Goal: Navigation & Orientation: Find specific page/section

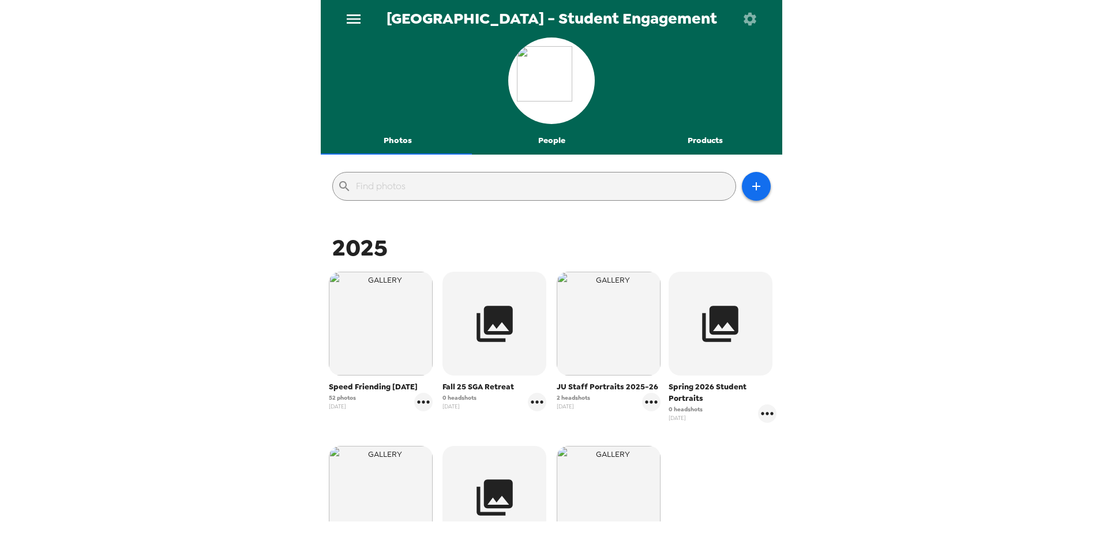
scroll to position [173, 0]
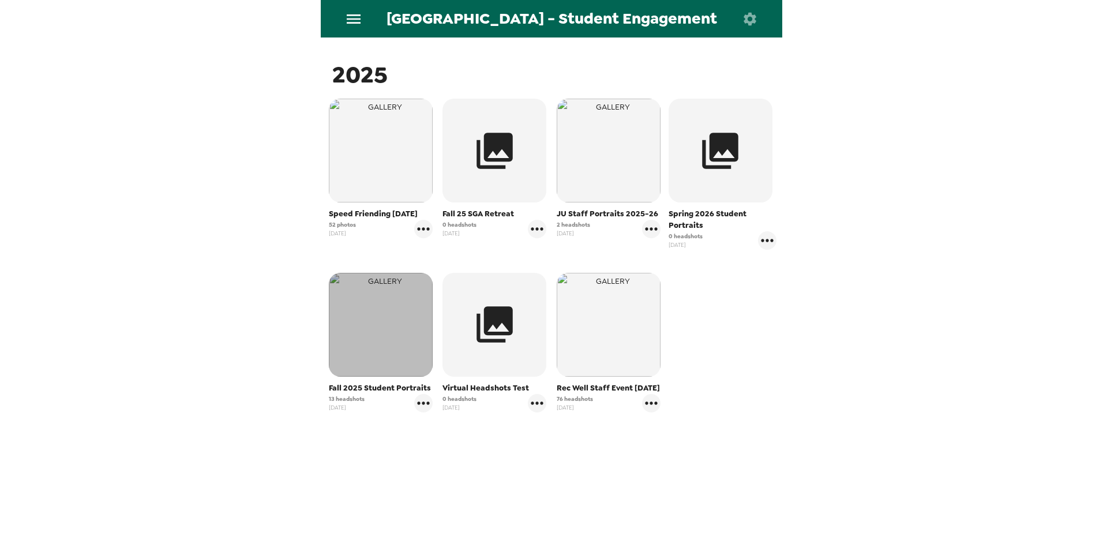
click at [374, 346] on img "button" at bounding box center [381, 325] width 104 height 104
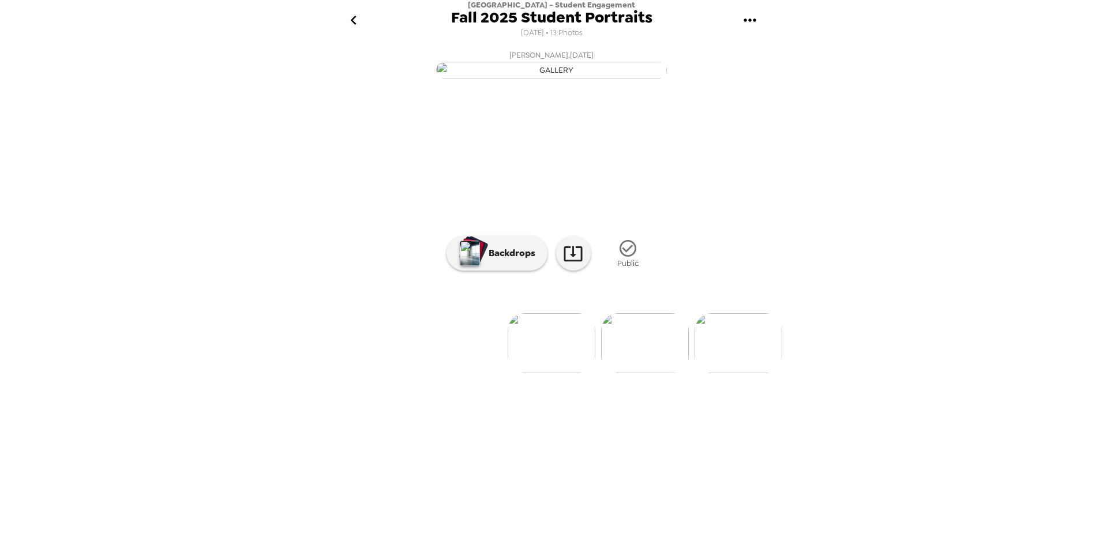
click at [679, 373] on img at bounding box center [645, 343] width 88 height 60
click at [493, 260] on p "Backdrops" at bounding box center [509, 253] width 53 height 14
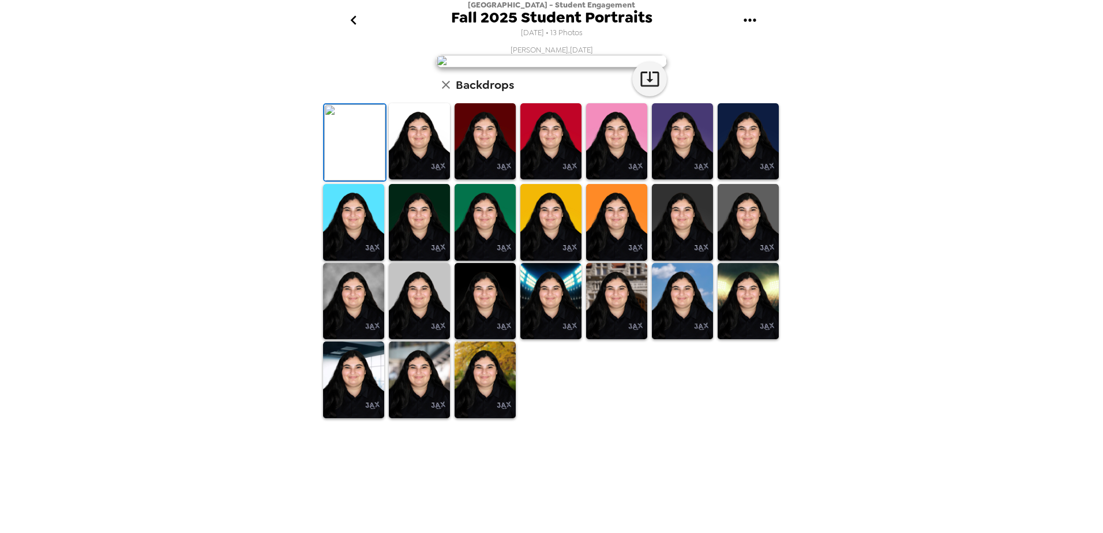
scroll to position [160, 0]
click at [553, 340] on img at bounding box center [550, 301] width 61 height 77
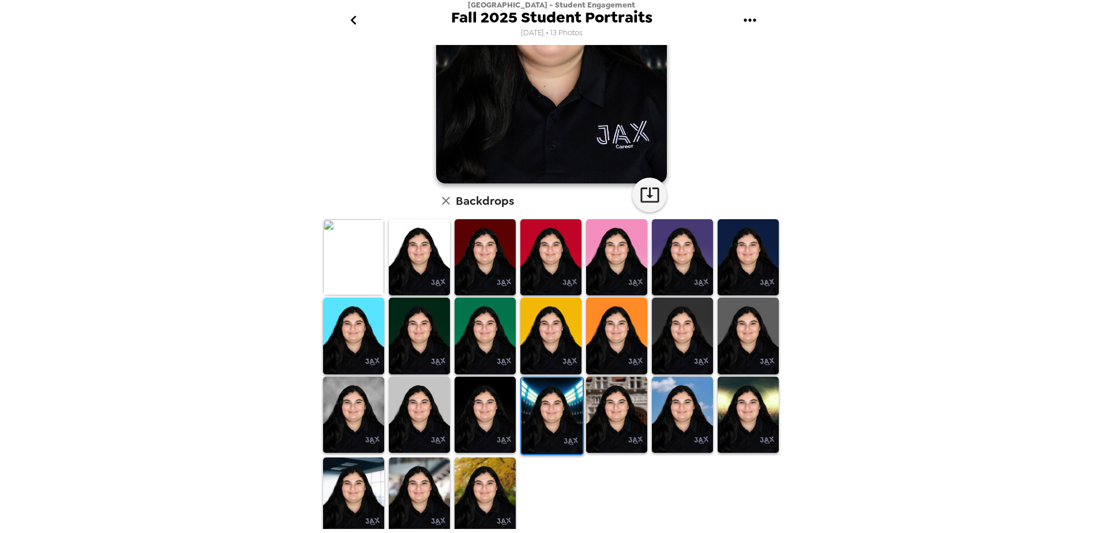
click at [610, 410] on img at bounding box center [616, 415] width 61 height 77
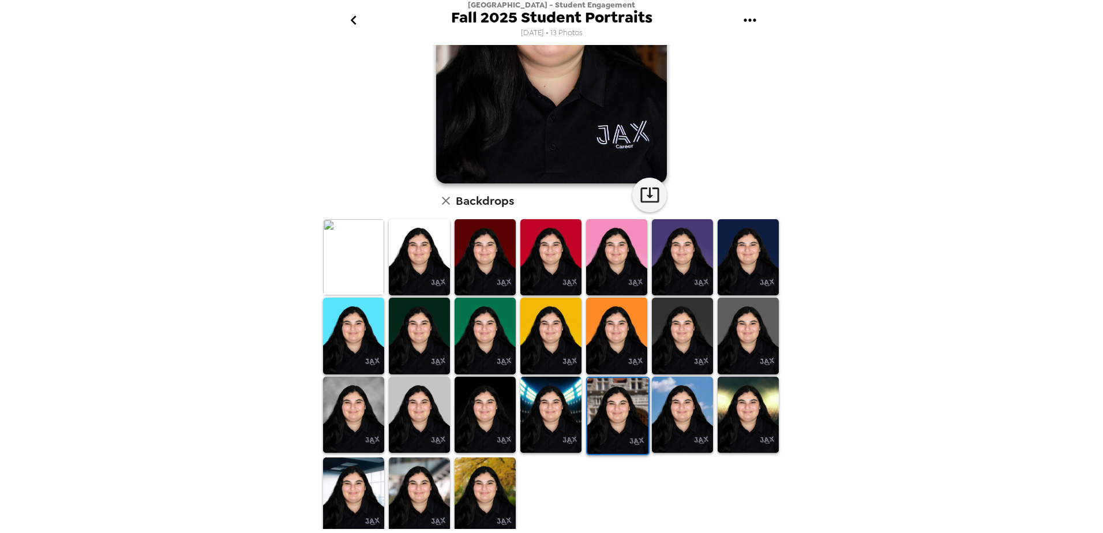
click at [668, 316] on img at bounding box center [682, 336] width 61 height 77
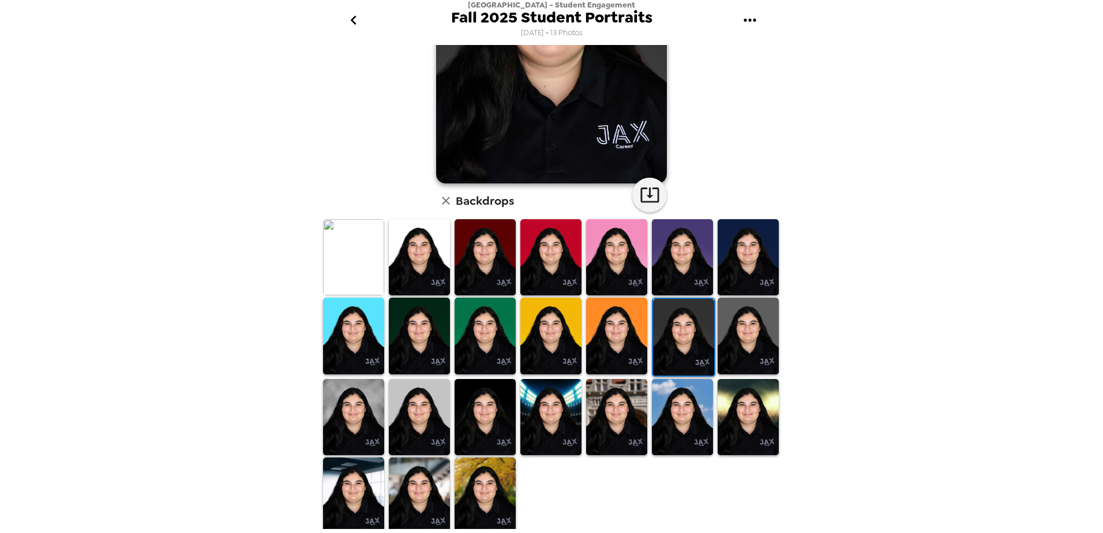
click at [740, 339] on img at bounding box center [748, 336] width 61 height 77
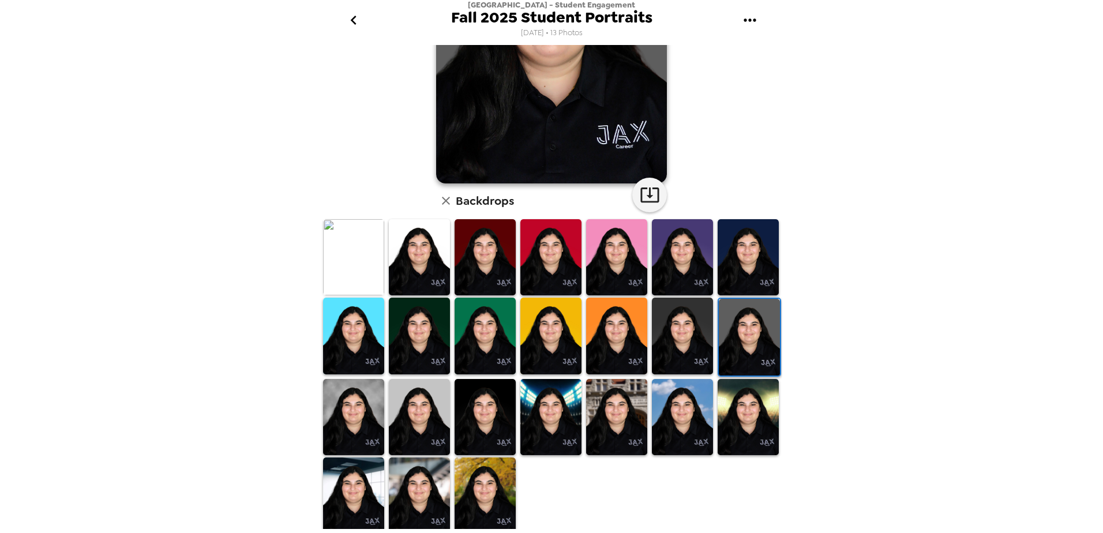
click at [423, 482] on img at bounding box center [419, 496] width 61 height 77
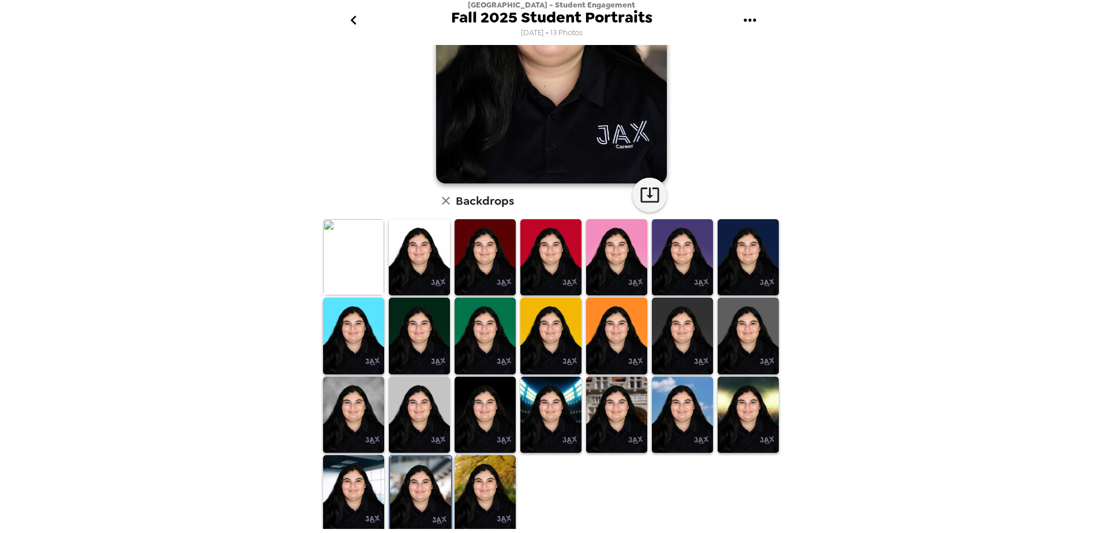
click at [354, 488] on img at bounding box center [353, 493] width 61 height 77
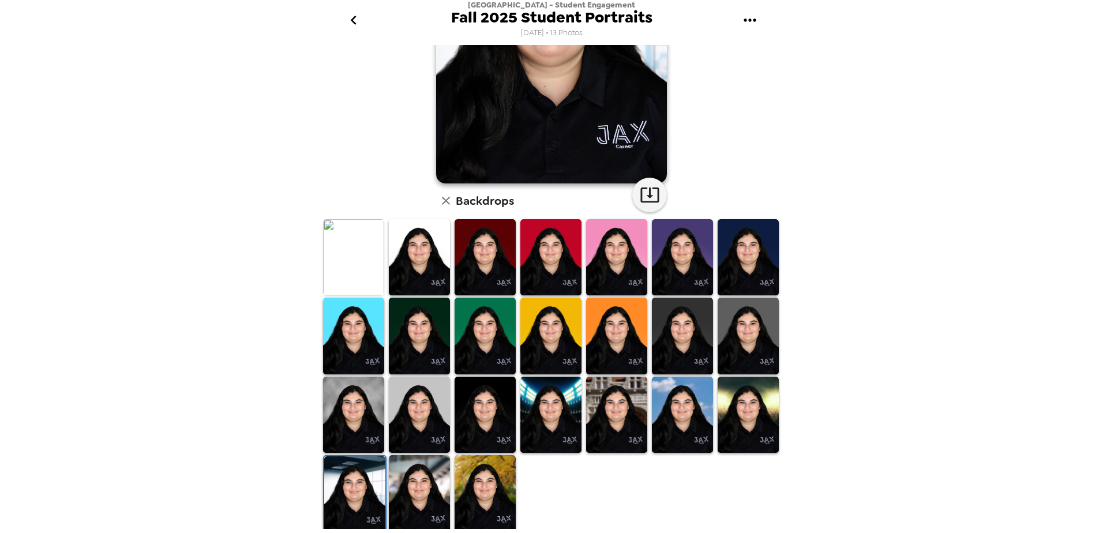
click at [358, 404] on img at bounding box center [353, 415] width 61 height 77
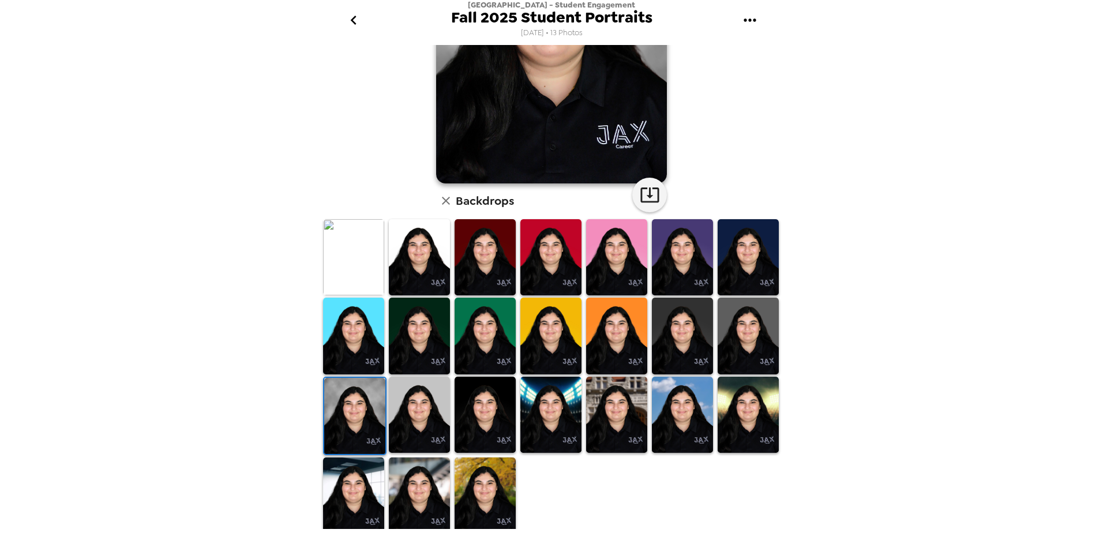
scroll to position [0, 0]
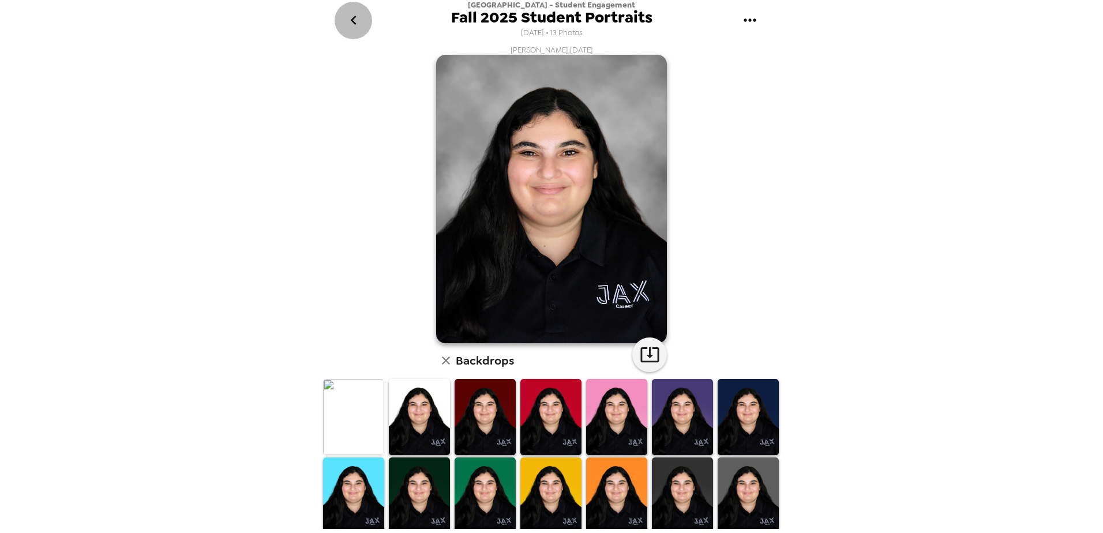
click at [358, 24] on icon "go back" at bounding box center [353, 20] width 18 height 18
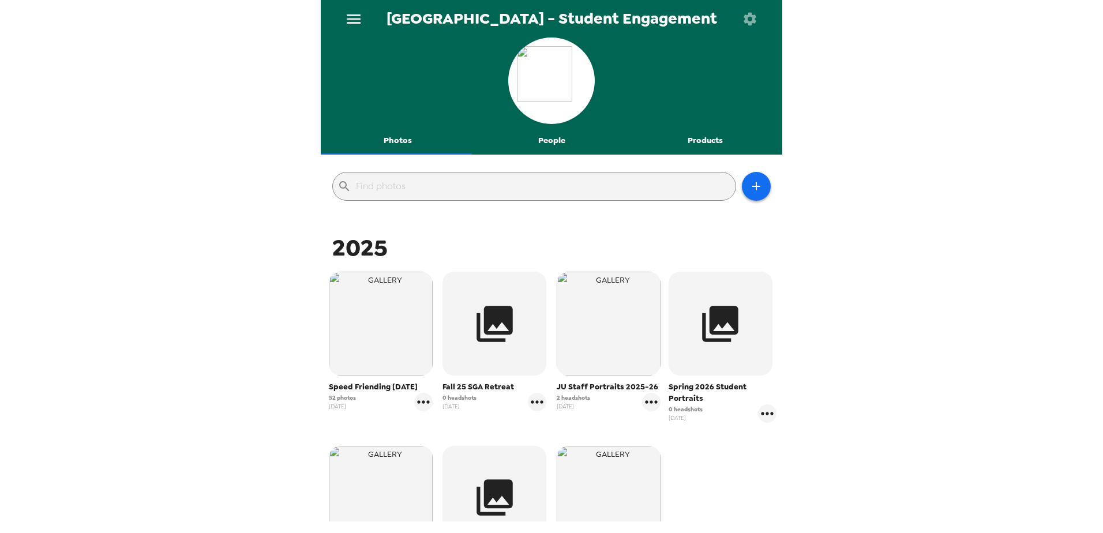
scroll to position [173, 0]
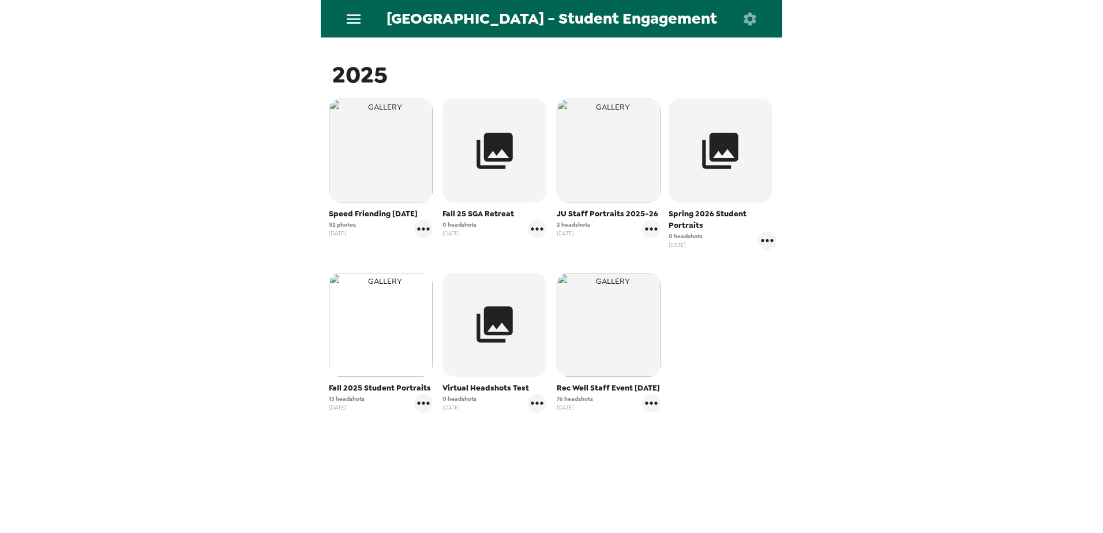
click at [384, 349] on img "button" at bounding box center [381, 325] width 104 height 104
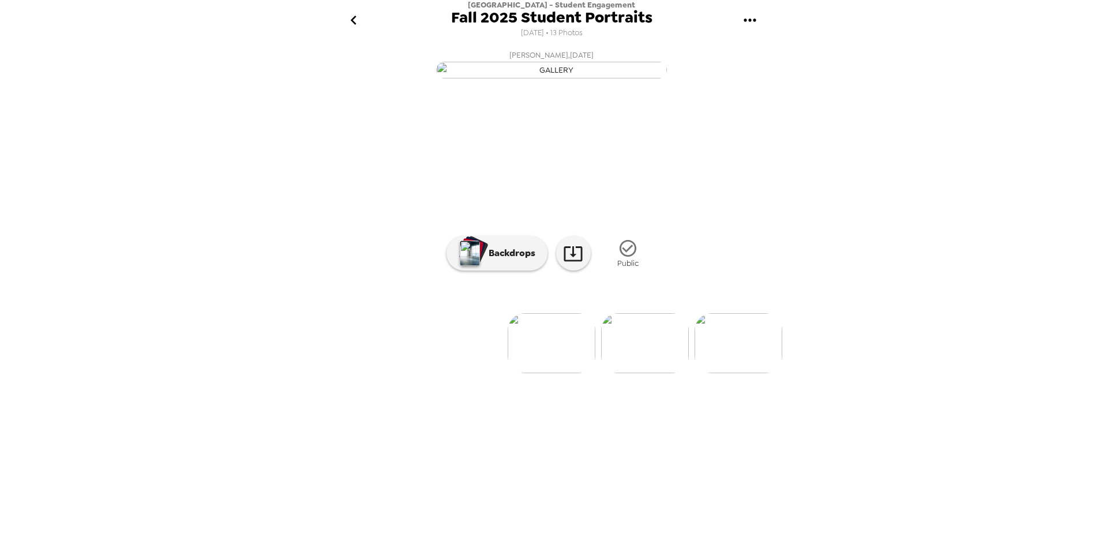
click at [736, 373] on img at bounding box center [739, 343] width 88 height 60
click at [517, 260] on p "Backdrops" at bounding box center [509, 253] width 53 height 14
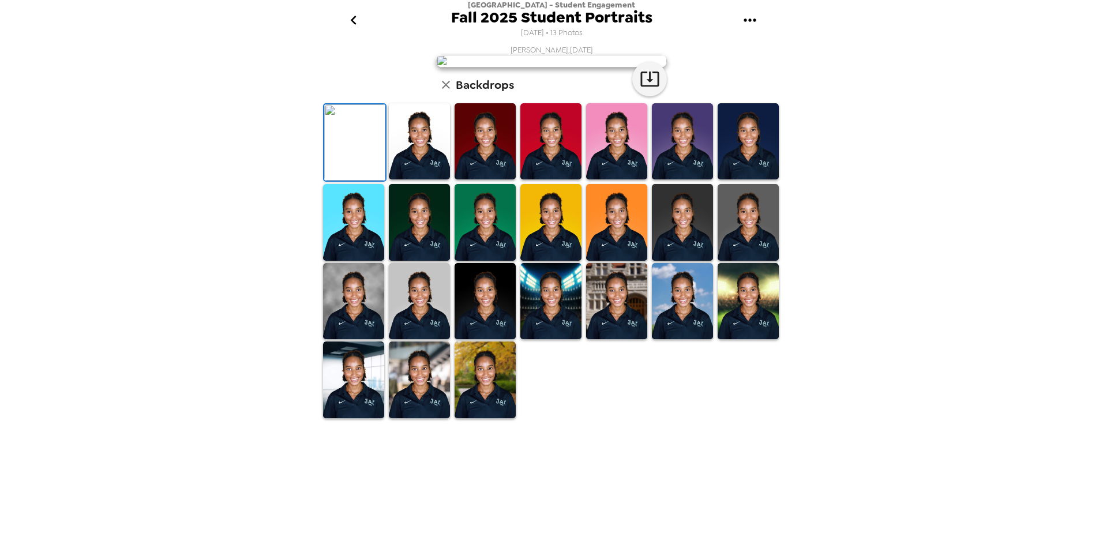
click at [354, 340] on img at bounding box center [353, 301] width 61 height 77
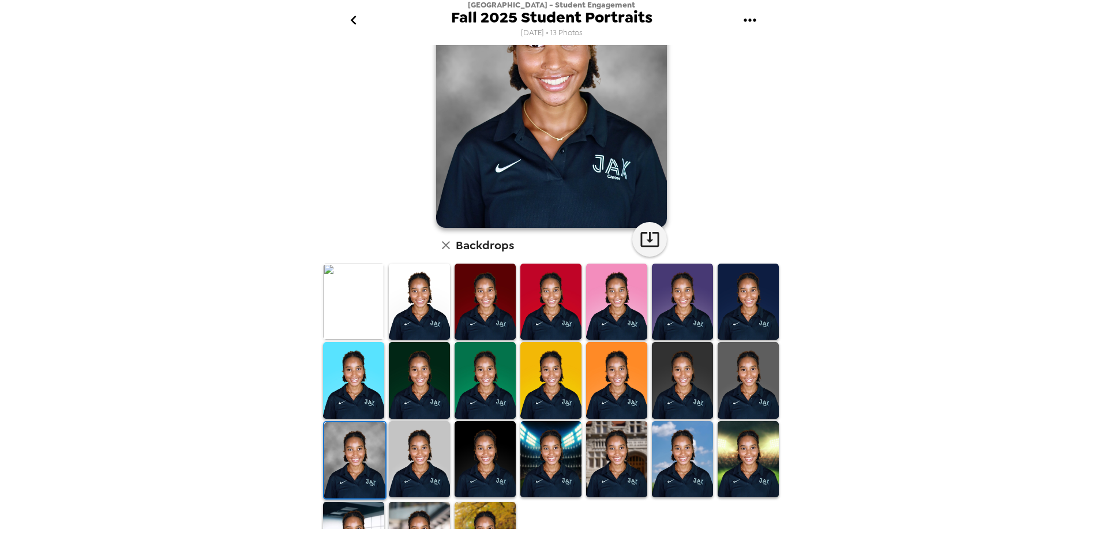
scroll to position [0, 0]
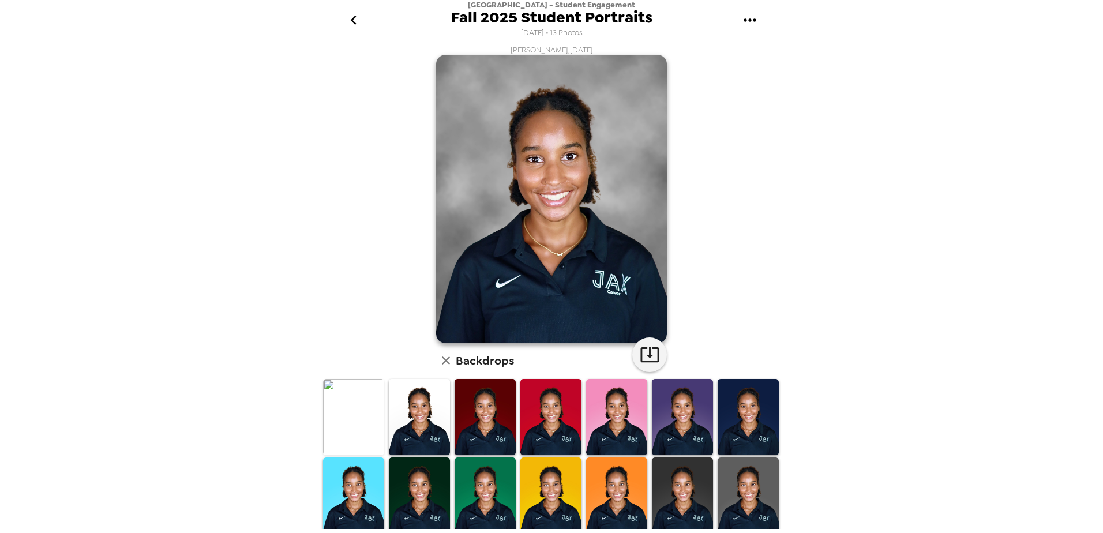
click at [355, 24] on icon "go back" at bounding box center [353, 20] width 6 height 9
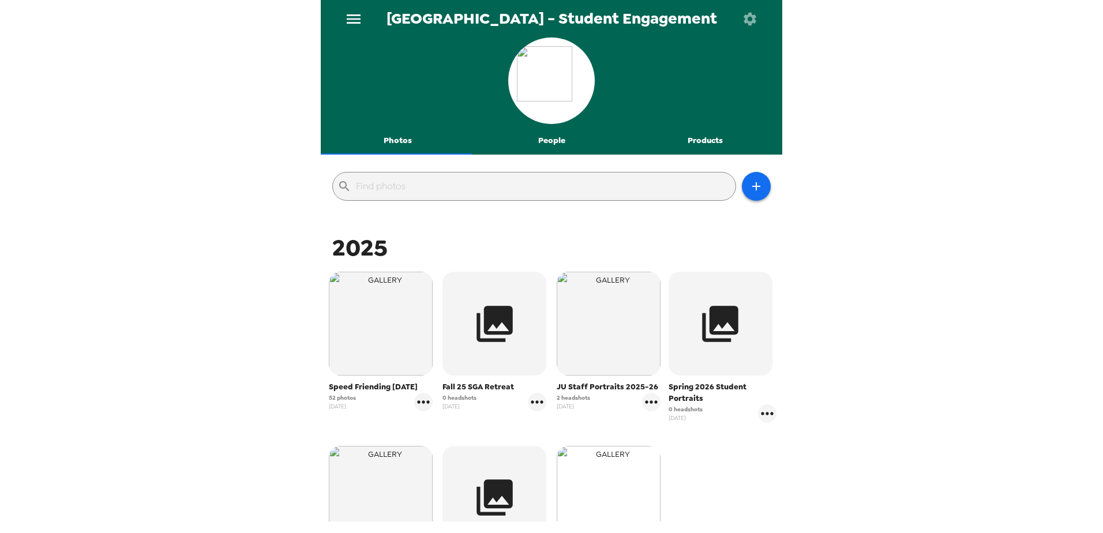
scroll to position [173, 0]
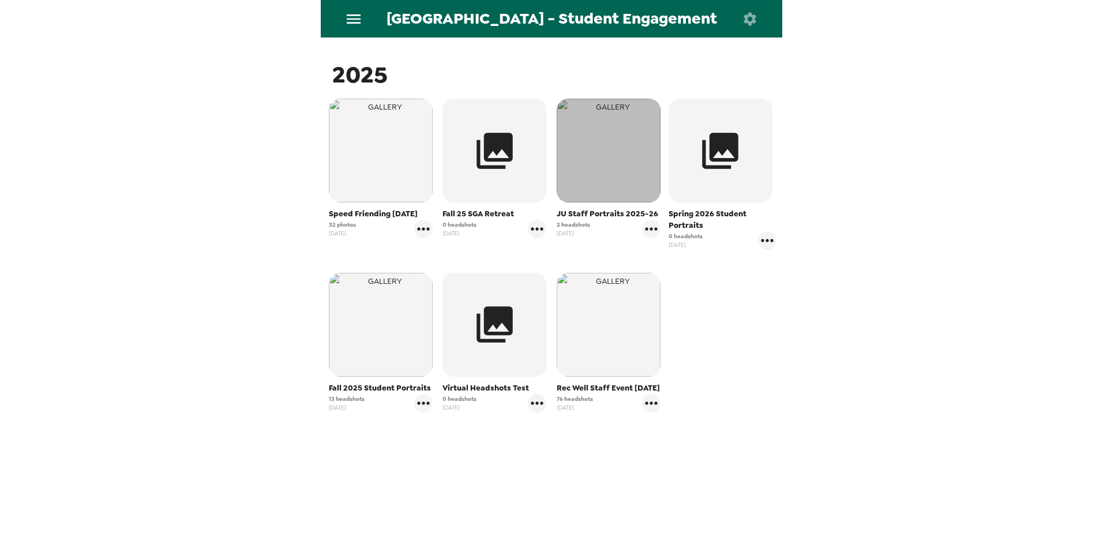
click at [609, 189] on img "button" at bounding box center [609, 151] width 104 height 104
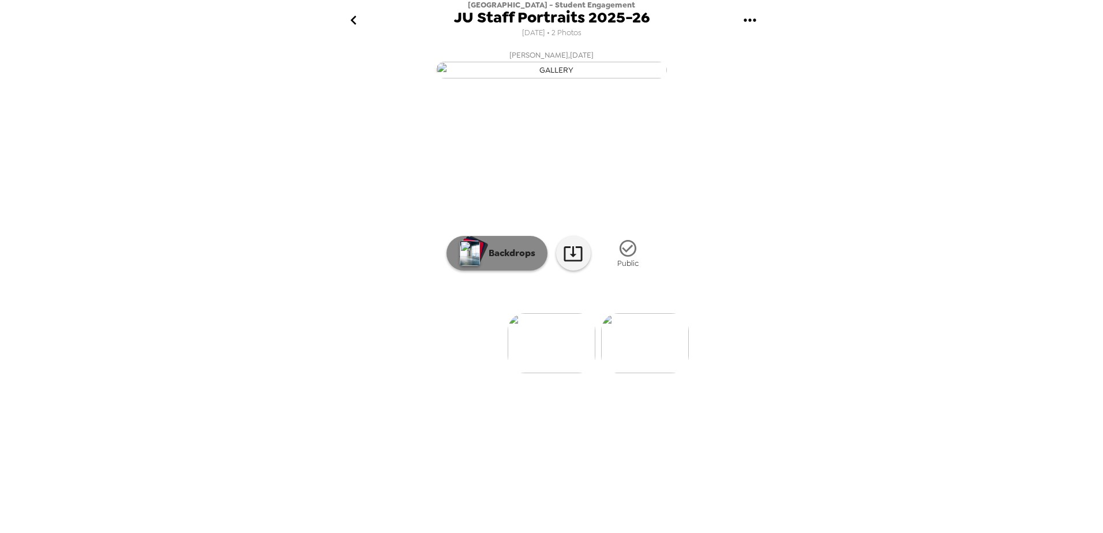
click at [512, 271] on button "Backdrops" at bounding box center [497, 253] width 101 height 35
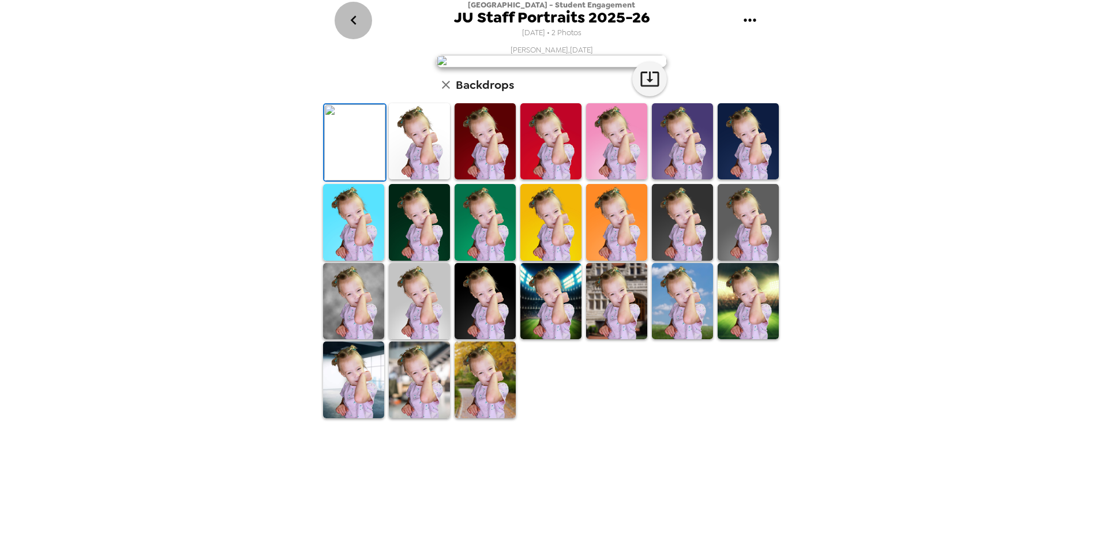
click at [356, 24] on icon "go back" at bounding box center [353, 20] width 18 height 18
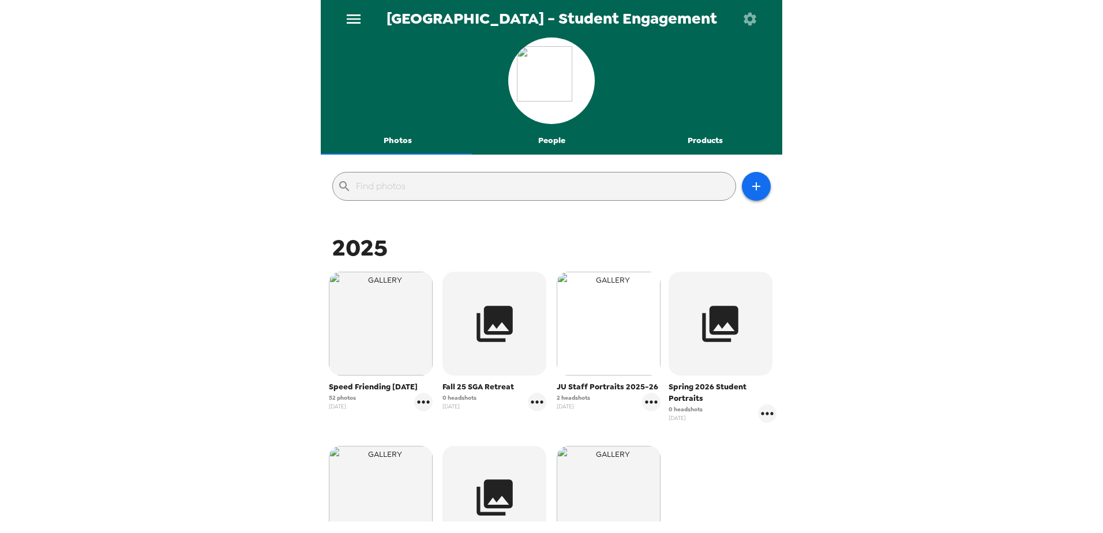
click at [612, 350] on img "button" at bounding box center [609, 324] width 104 height 104
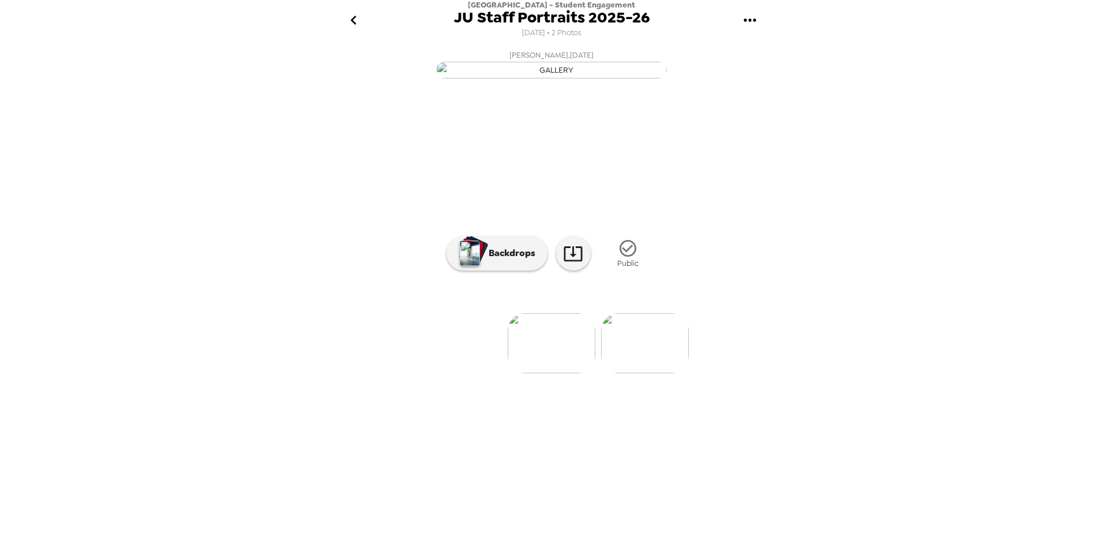
click at [663, 373] on img at bounding box center [645, 343] width 88 height 60
click at [525, 260] on p "Backdrops" at bounding box center [509, 253] width 53 height 14
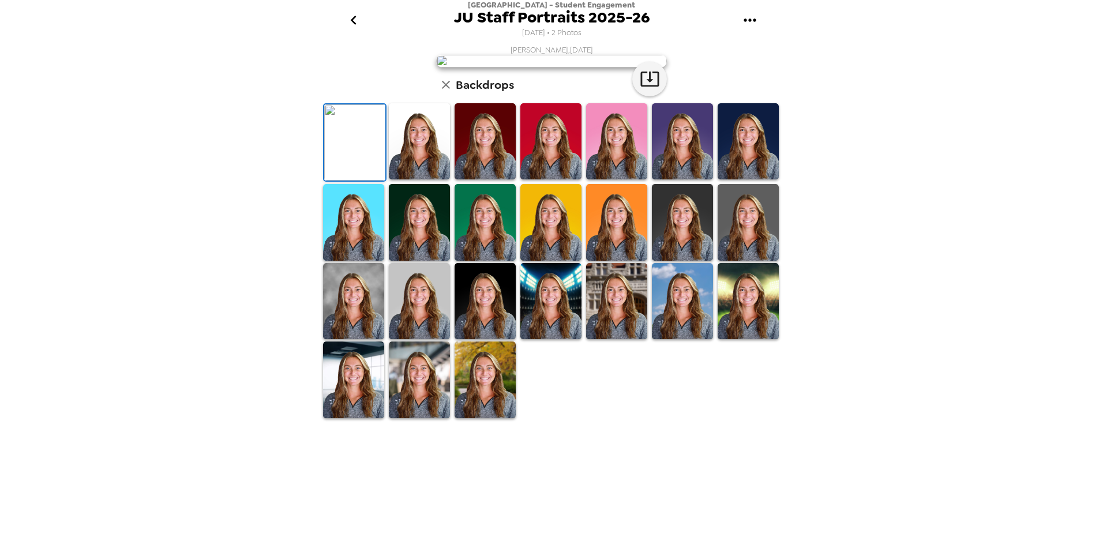
scroll to position [115, 0]
click at [374, 339] on img at bounding box center [353, 301] width 61 height 76
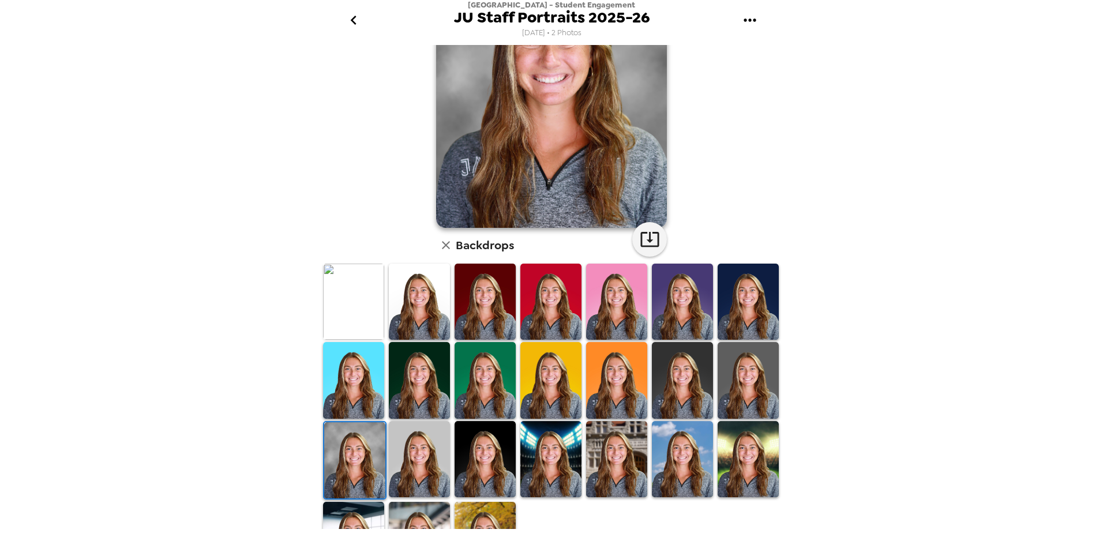
scroll to position [0, 0]
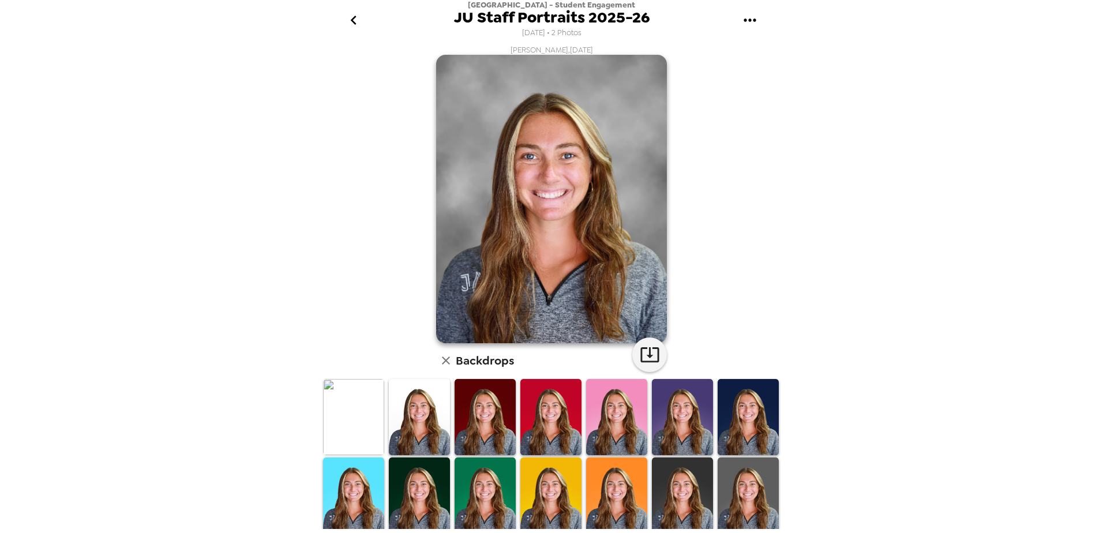
click at [750, 493] on img at bounding box center [748, 496] width 61 height 76
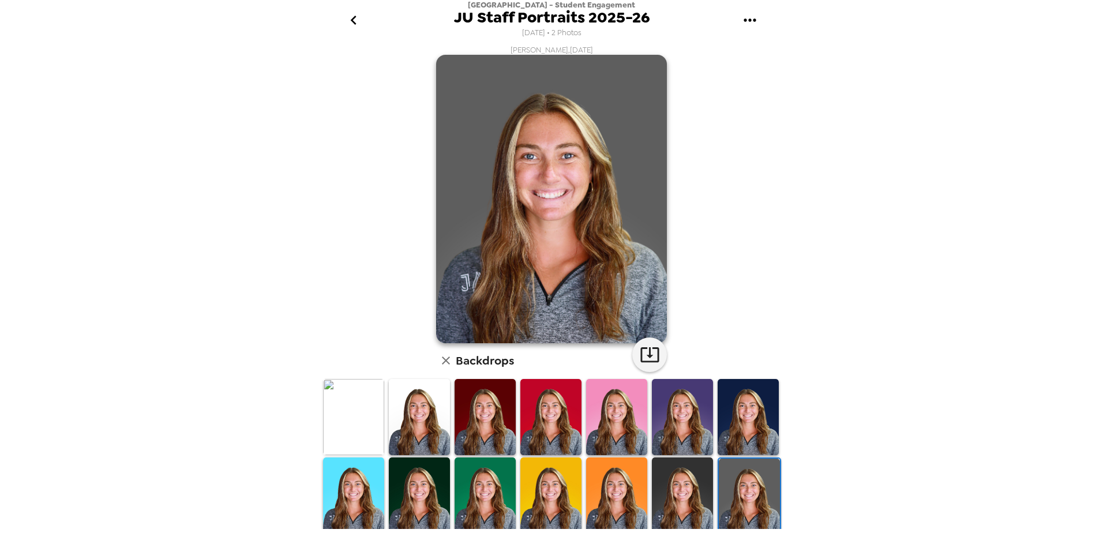
click at [690, 499] on img at bounding box center [682, 496] width 61 height 76
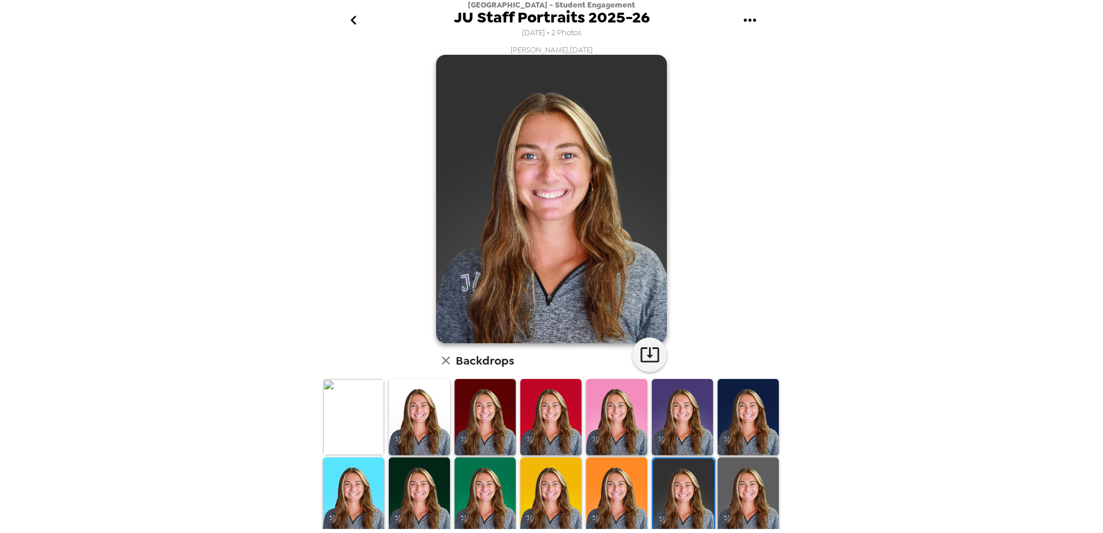
click at [613, 495] on img at bounding box center [616, 496] width 61 height 76
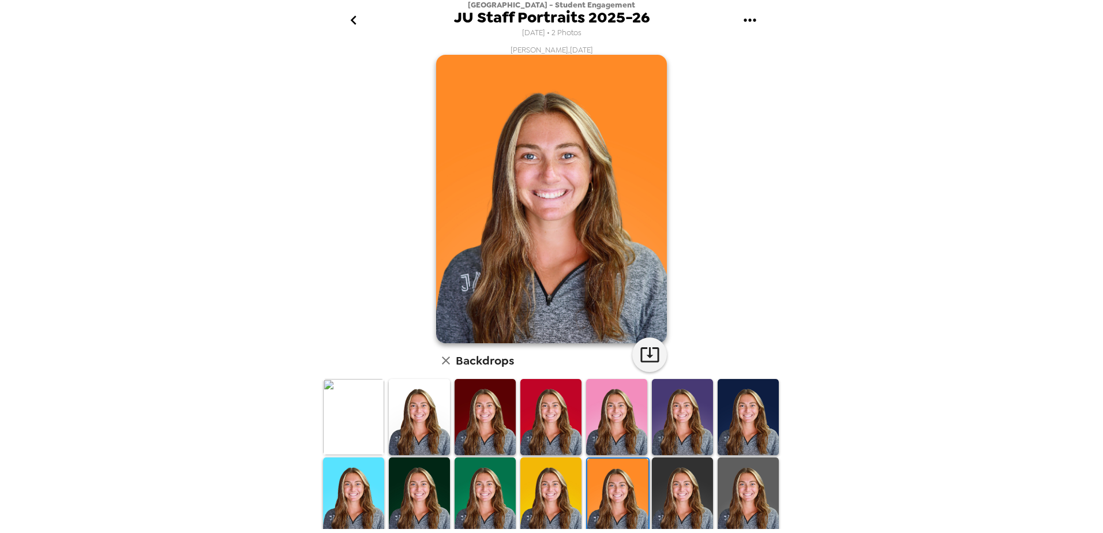
click at [369, 491] on img at bounding box center [353, 496] width 61 height 76
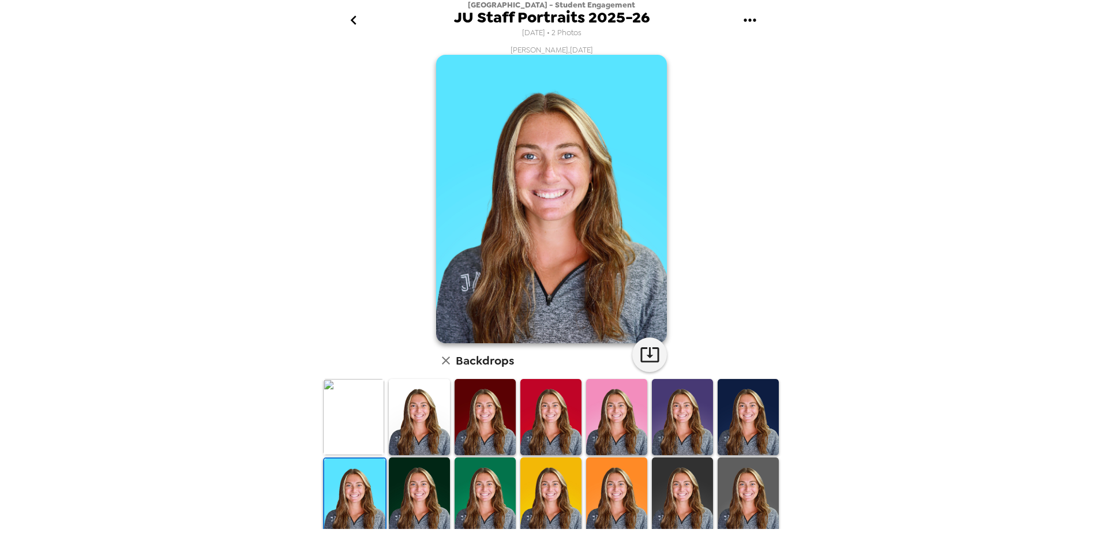
click at [342, 418] on img at bounding box center [353, 417] width 61 height 76
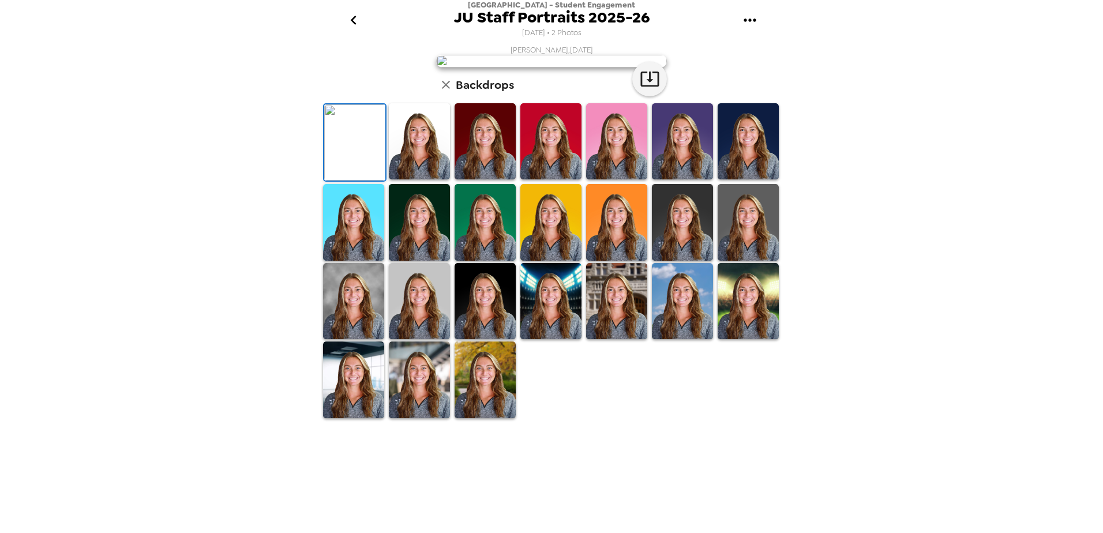
click at [349, 339] on img at bounding box center [353, 301] width 61 height 76
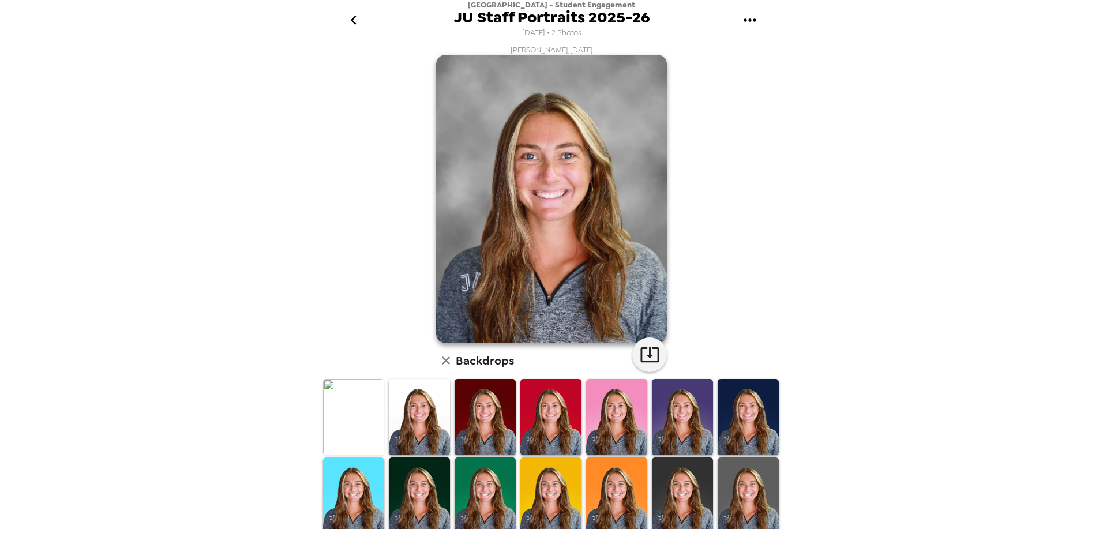
click at [370, 399] on img at bounding box center [353, 417] width 61 height 76
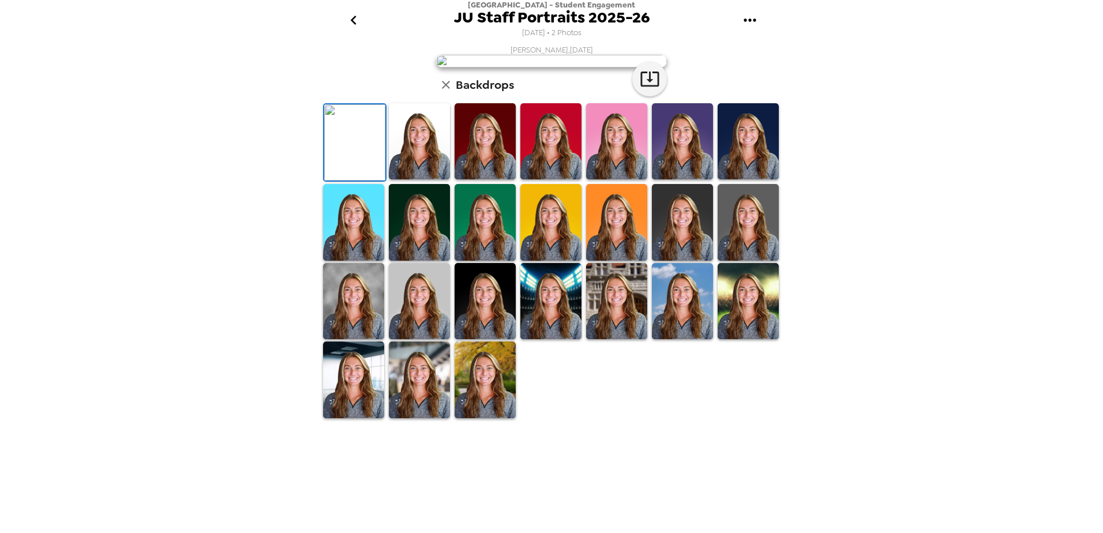
click at [431, 179] on img at bounding box center [419, 141] width 61 height 76
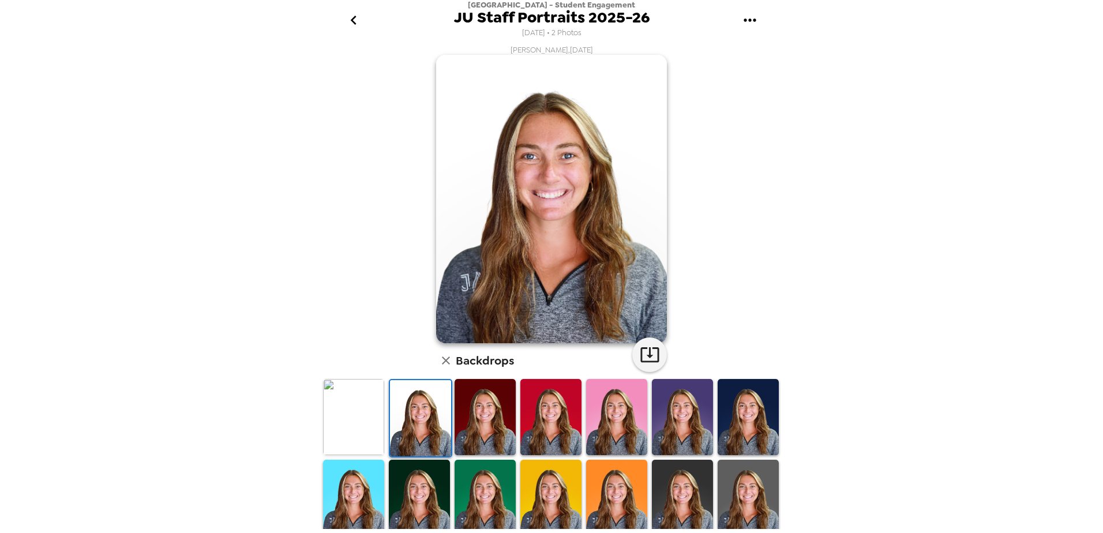
click at [365, 416] on img at bounding box center [353, 417] width 61 height 76
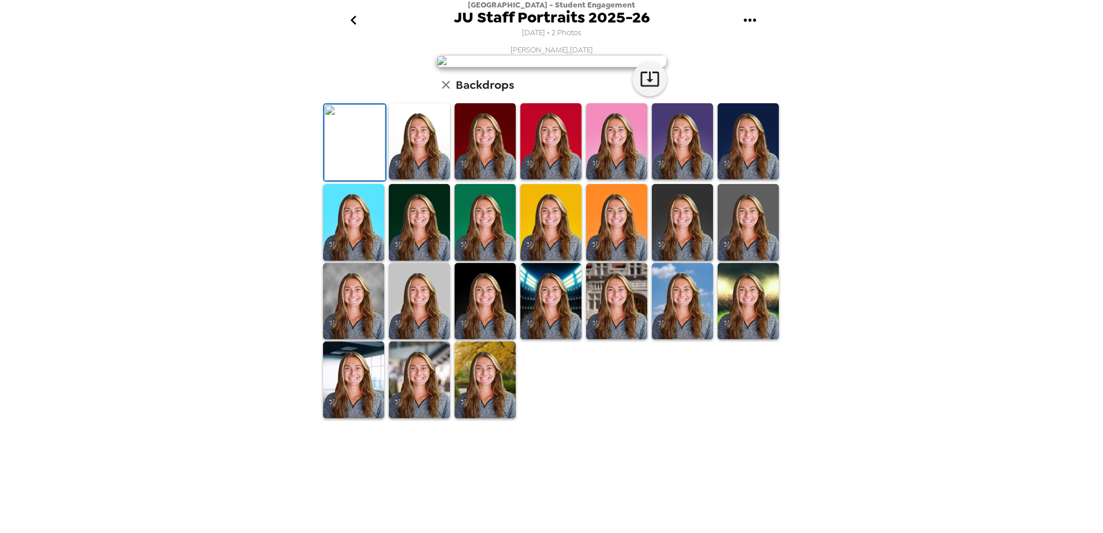
click at [429, 179] on img at bounding box center [419, 141] width 61 height 76
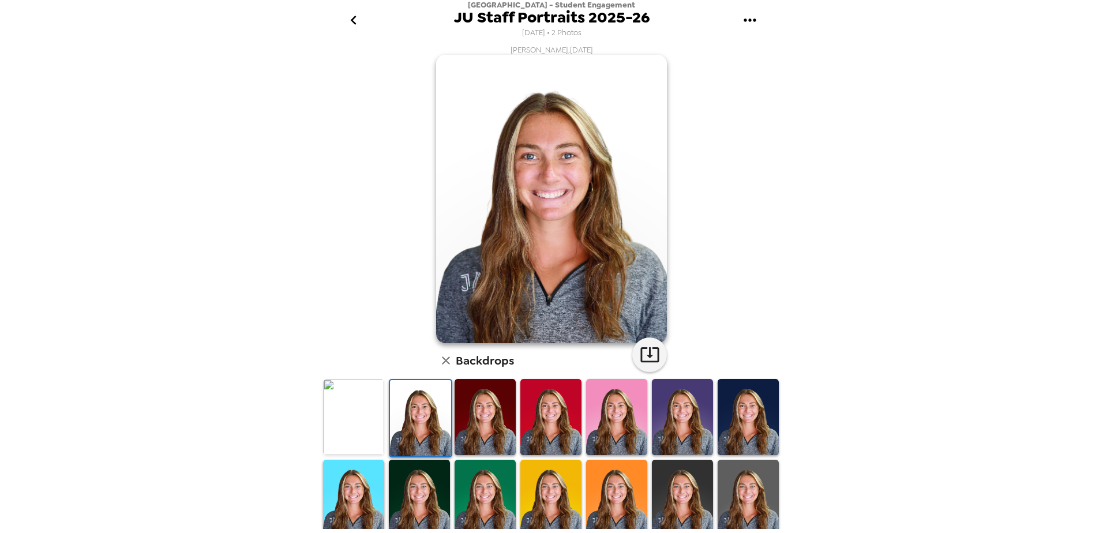
click at [354, 17] on icon "go back" at bounding box center [353, 20] width 18 height 18
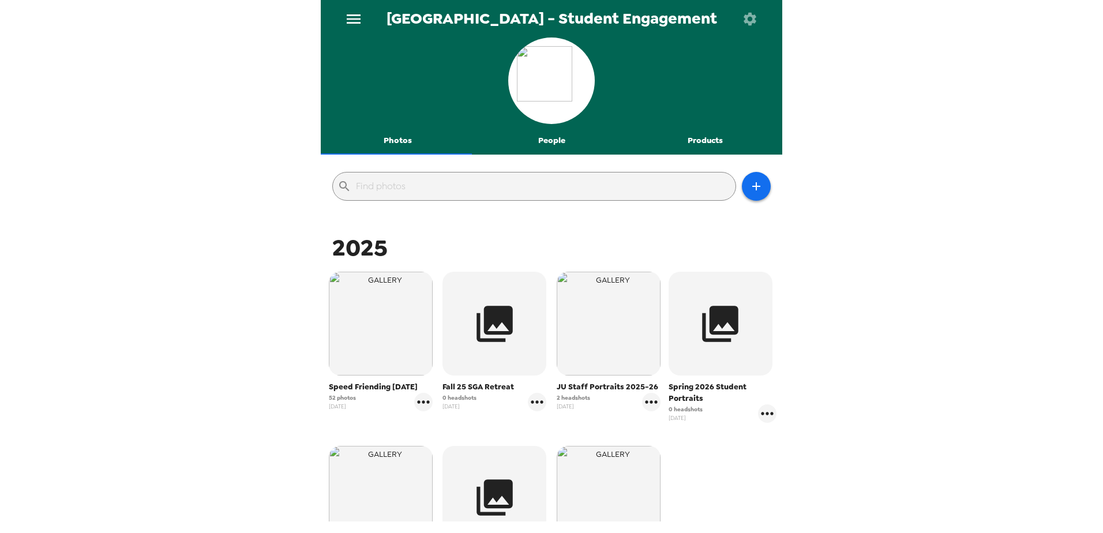
scroll to position [58, 0]
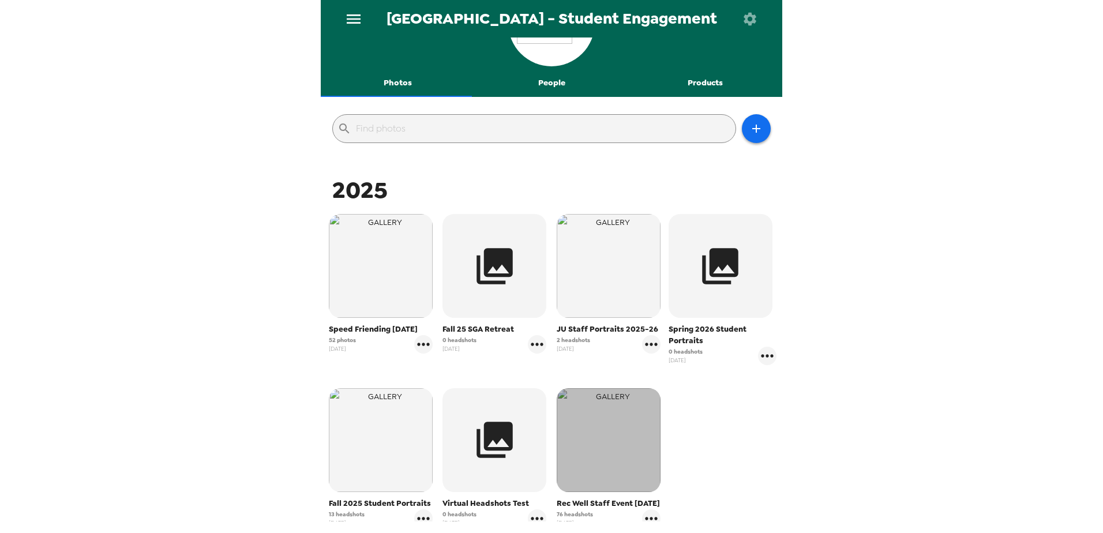
click at [591, 436] on img "button" at bounding box center [609, 440] width 104 height 104
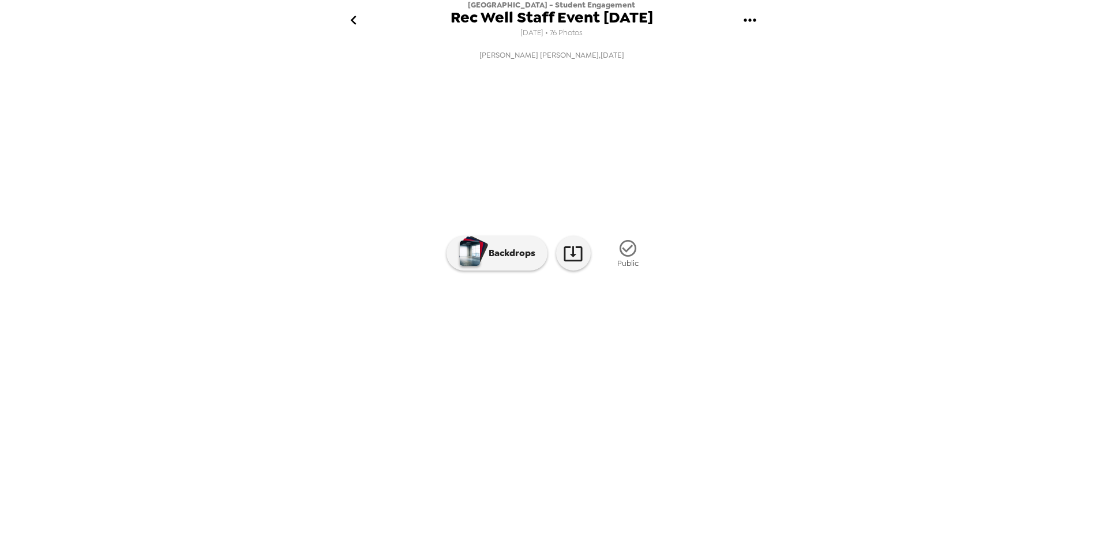
scroll to position [0, 357]
click at [468, 373] on img at bounding box center [475, 343] width 88 height 60
click at [348, 22] on icon "go back" at bounding box center [353, 20] width 18 height 18
